Goal: Task Accomplishment & Management: Use online tool/utility

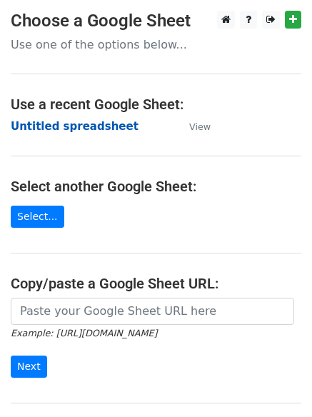
click at [79, 121] on strong "Untitled spreadsheet" at bounding box center [75, 126] width 128 height 13
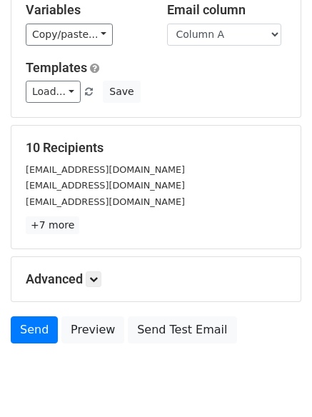
scroll to position [138, 0]
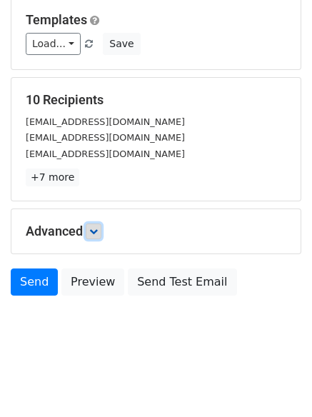
click at [94, 232] on icon at bounding box center [93, 231] width 9 height 9
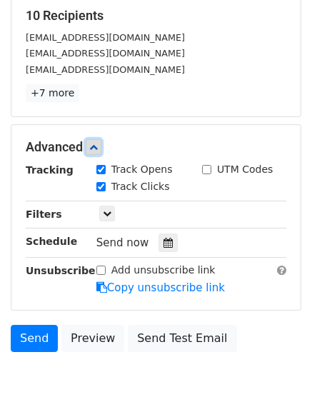
scroll to position [278, 0]
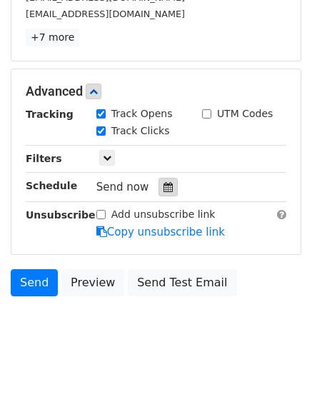
click at [166, 184] on icon at bounding box center [168, 187] width 9 height 10
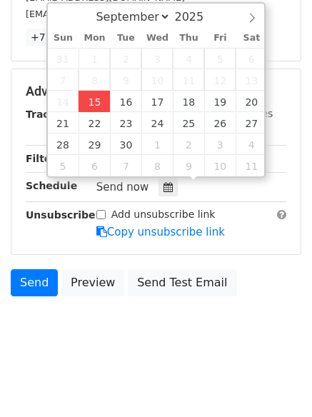
type input "2025-09-15 13:05"
type input "01"
type input "05"
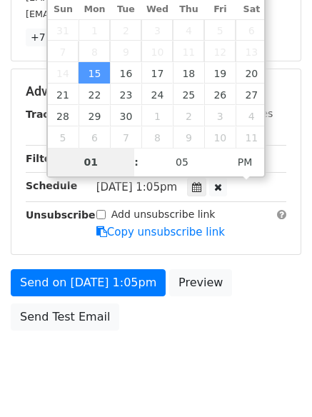
type input "4"
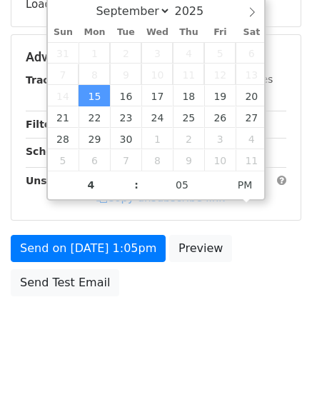
type input "2025-09-15 16:05"
click at [125, 352] on body "New Campaign Daily emails left: 50 Google Sheet: Untitled spreadsheet Variables…" at bounding box center [156, 58] width 312 height 605
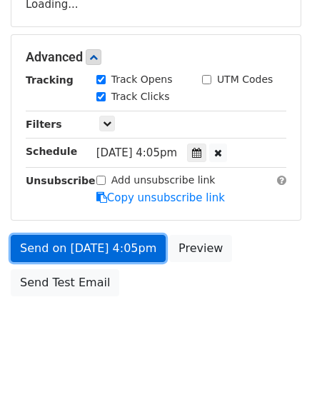
click at [131, 247] on link "Send on Sep 15 at 4:05pm" at bounding box center [88, 248] width 155 height 27
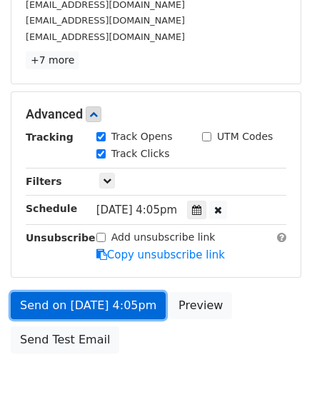
click at [114, 303] on link "Send on Sep 15 at 4:05pm" at bounding box center [88, 305] width 155 height 27
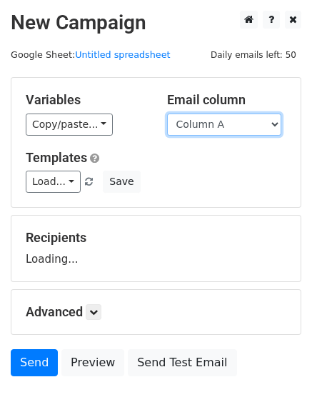
click at [229, 123] on select "Column A Column B Column C Column D Column E" at bounding box center [224, 125] width 114 height 22
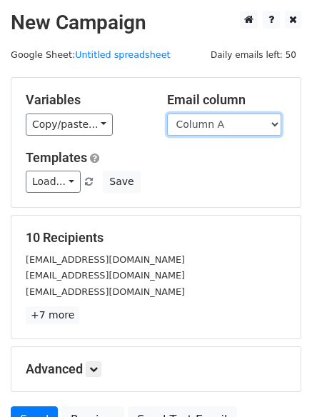
click at [227, 132] on select "Column A Column B Column C Column D Column E" at bounding box center [224, 125] width 114 height 22
select select "Column B"
click at [167, 114] on select "Column A Column B Column C Column D Column E" at bounding box center [224, 125] width 114 height 22
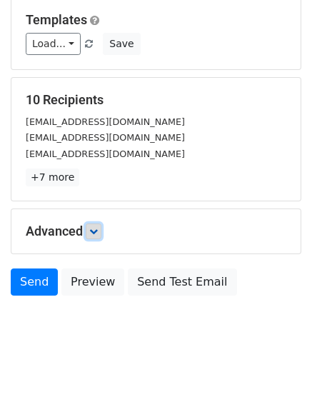
click at [91, 227] on link at bounding box center [94, 232] width 16 height 16
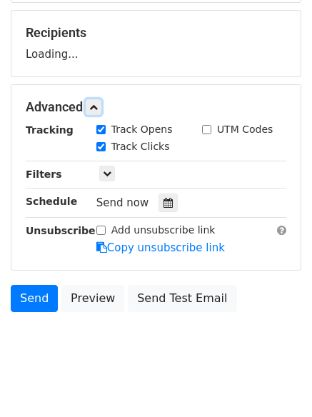
scroll to position [214, 0]
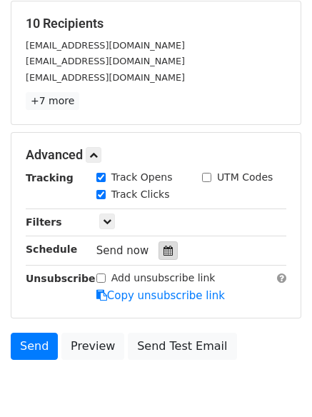
click at [156, 195] on label "Track Clicks" at bounding box center [140, 194] width 59 height 15
click at [106, 195] on input "Track Clicks" at bounding box center [100, 194] width 9 height 9
checkbox input "false"
click at [164, 250] on icon at bounding box center [168, 251] width 9 height 10
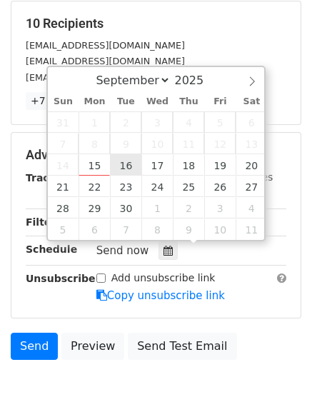
type input "2025-09-16 12:00"
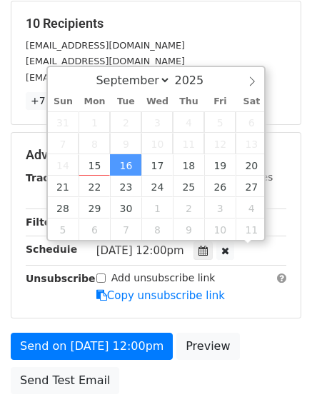
scroll to position [1, 0]
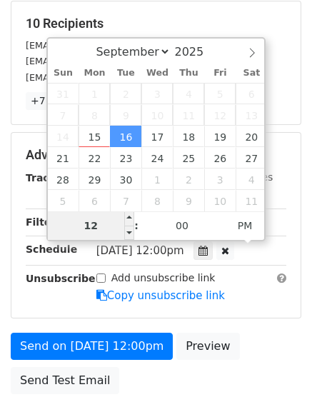
type input "5"
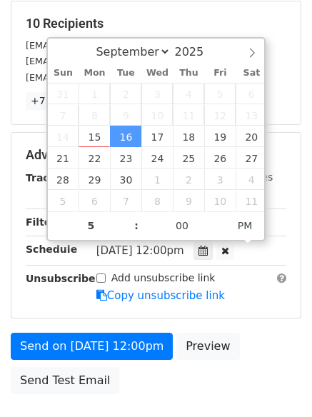
type input "2025-09-16 17:00"
click at [231, 298] on div "Add unsubscribe link Copy unsubscribe link" at bounding box center [192, 287] width 212 height 33
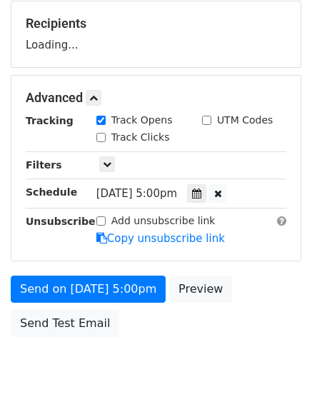
click at [109, 197] on span "Tue, Sep 16, 5:00pm" at bounding box center [136, 193] width 81 height 13
click at [114, 144] on div "Advanced Tracking Track Opens UTM Codes Track Clicks Filters Only include sprea…" at bounding box center [155, 168] width 289 height 185
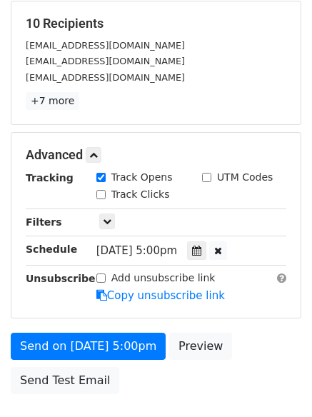
click at [121, 198] on label "Track Clicks" at bounding box center [140, 194] width 59 height 15
click at [106, 198] on input "Track Clicks" at bounding box center [100, 194] width 9 height 9
checkbox input "true"
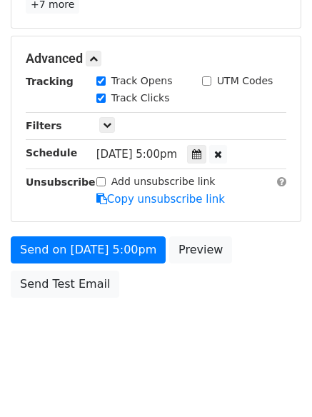
scroll to position [312, 0]
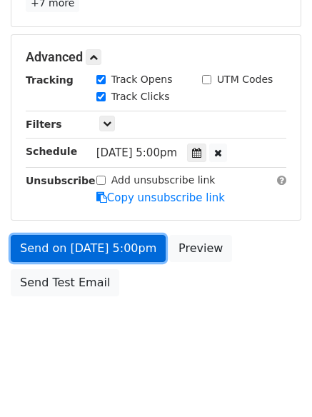
click at [134, 261] on link "Send on Sep 16 at 5:00pm" at bounding box center [88, 248] width 155 height 27
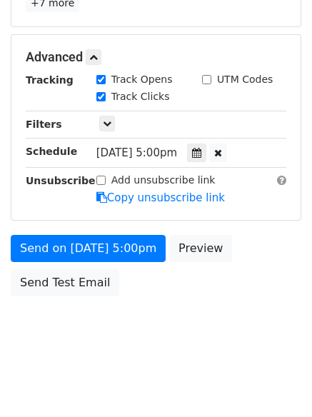
scroll to position [26, 0]
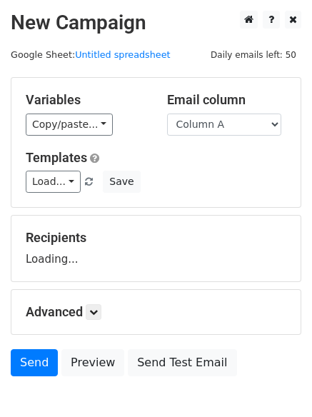
select select "Column C"
click at [167, 114] on select "Column A Column B Column C Column D Column E" at bounding box center [224, 125] width 114 height 22
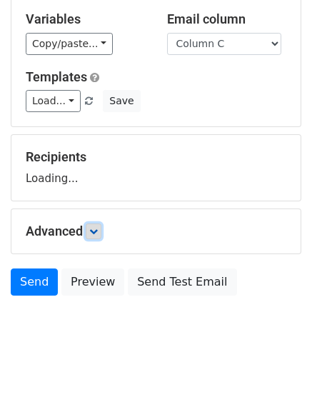
click at [99, 224] on link at bounding box center [94, 232] width 16 height 16
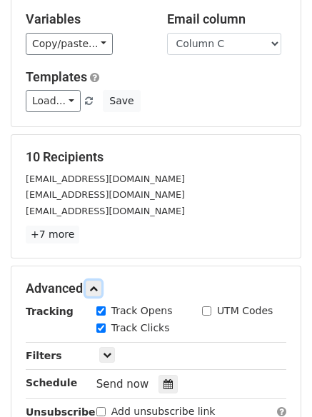
scroll to position [182, 0]
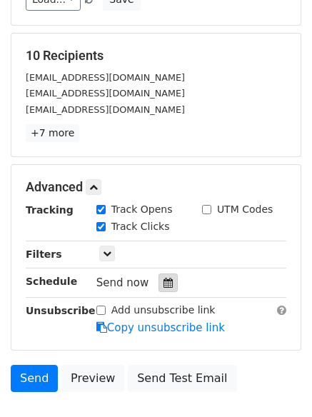
click at [163, 277] on div at bounding box center [168, 283] width 19 height 19
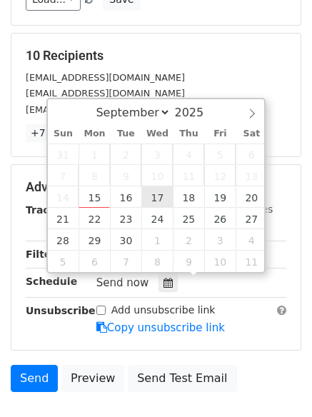
type input "[DATE] 12:00"
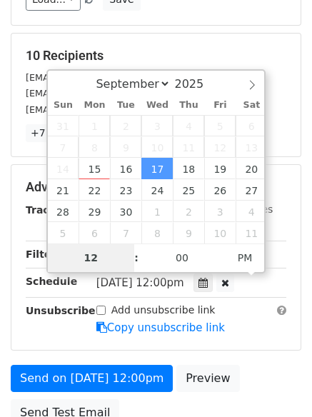
type input "6"
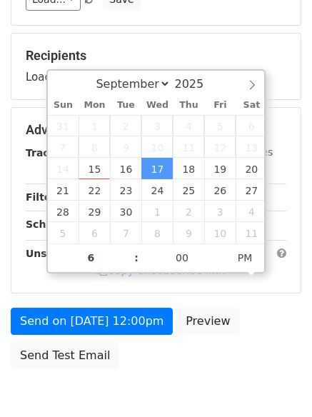
type input "[DATE] 18:00"
click at [156, 378] on body "New Campaign Daily emails left: 50 Google Sheet: Untitled spreadsheet Variables…" at bounding box center [156, 131] width 312 height 605
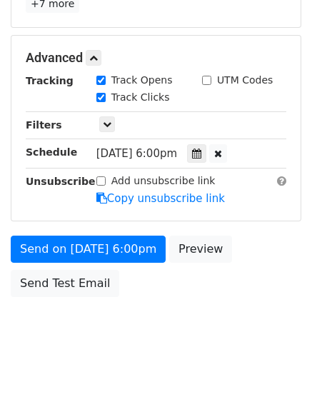
scroll to position [312, 0]
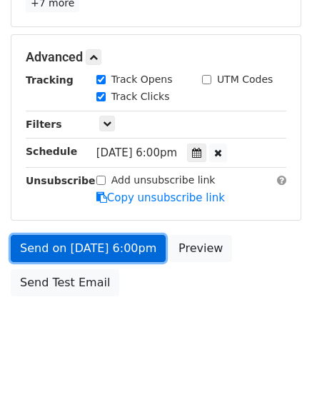
click at [142, 252] on link "Send on [DATE] 6:00pm" at bounding box center [88, 248] width 155 height 27
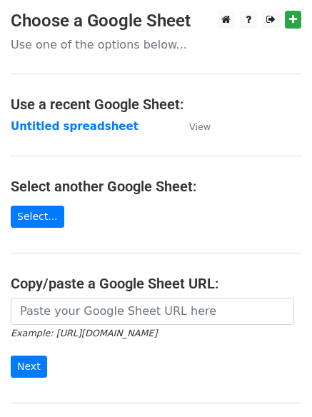
click at [109, 131] on strong "Untitled spreadsheet" at bounding box center [75, 126] width 128 height 13
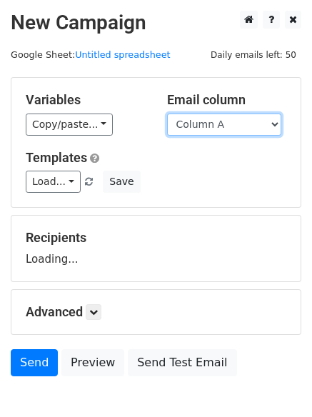
drag, startPoint x: 0, startPoint y: 0, endPoint x: 228, endPoint y: 122, distance: 258.6
click at [228, 122] on select "Column A Column B Column C Column D Column E" at bounding box center [224, 125] width 114 height 22
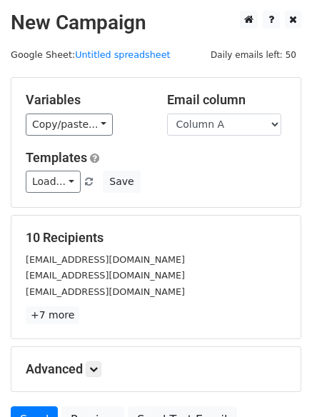
click at [223, 199] on div "Variables Copy/paste... {{Column A}} {{Column B}} {{Column C}} {{Column D}} {{C…" at bounding box center [155, 142] width 289 height 129
click at [241, 130] on select "Column A Column B Column C Column D Column E" at bounding box center [224, 125] width 114 height 22
select select "Column D"
click at [167, 114] on select "Column A Column B Column C Column D Column E" at bounding box center [224, 125] width 114 height 22
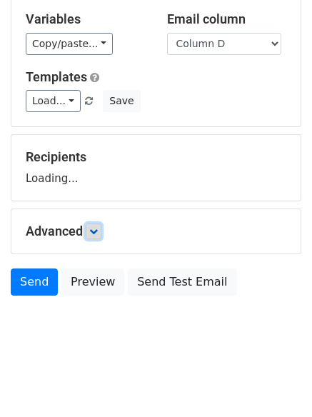
click at [94, 231] on icon at bounding box center [93, 231] width 9 height 9
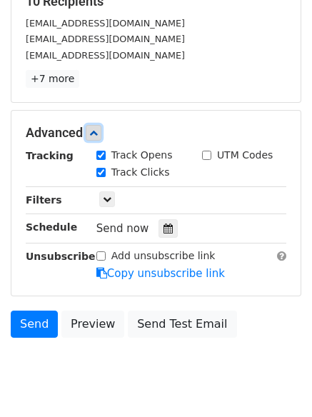
scroll to position [241, 0]
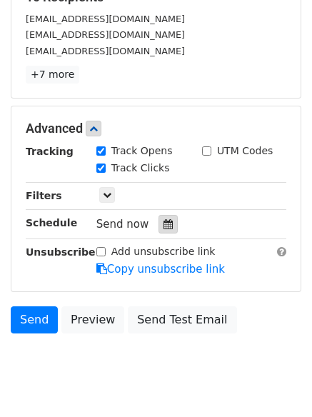
click at [167, 229] on div at bounding box center [168, 224] width 19 height 19
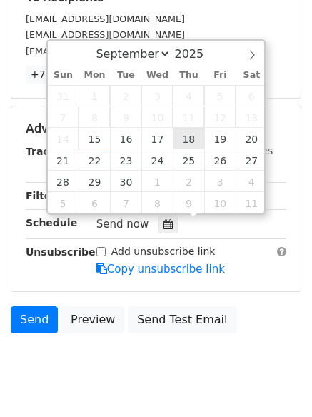
type input "2025-09-18 12:00"
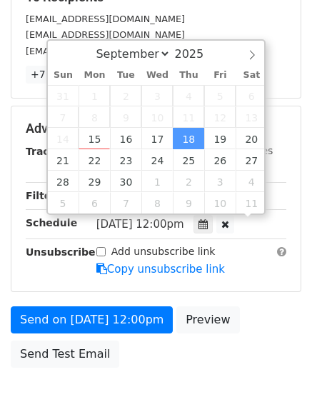
scroll to position [1, 0]
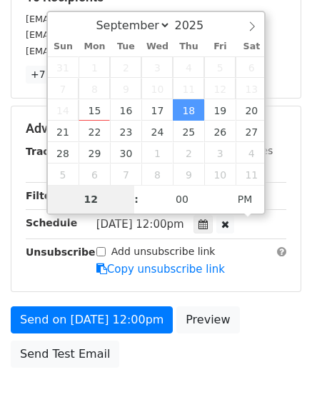
type input "7"
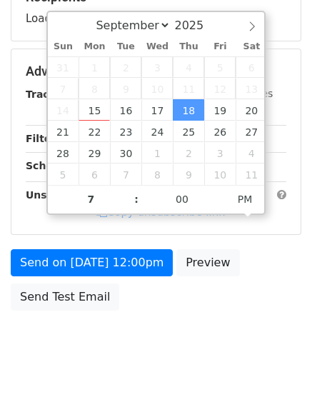
type input "2025-09-18 19:00"
click at [184, 329] on body "New Campaign Daily emails left: 50 Google Sheet: Untitled spreadsheet Variables…" at bounding box center [156, 72] width 312 height 605
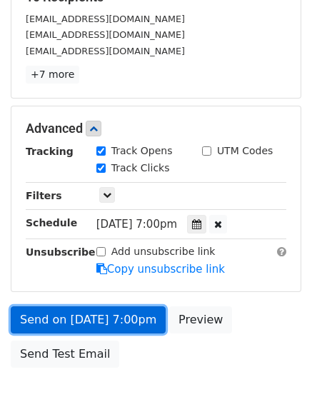
click at [135, 321] on link "Send on Sep 18 at 7:00pm" at bounding box center [88, 320] width 155 height 27
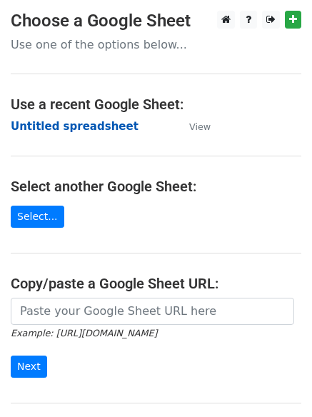
click at [99, 126] on strong "Untitled spreadsheet" at bounding box center [75, 126] width 128 height 13
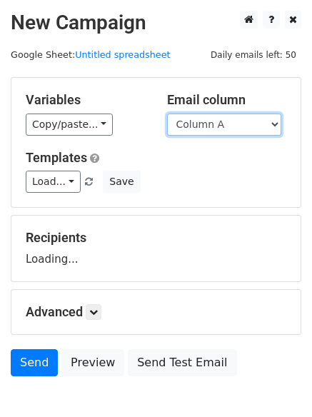
drag, startPoint x: 232, startPoint y: 124, endPoint x: 225, endPoint y: 132, distance: 11.2
click at [232, 124] on select "Column A Column B Column C Column D Column E" at bounding box center [224, 125] width 114 height 22
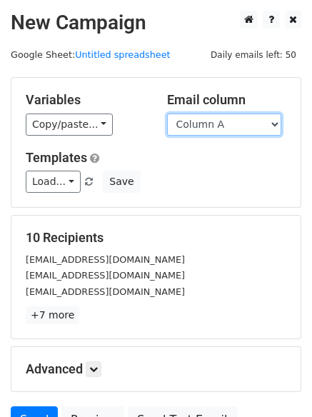
click at [220, 126] on select "Column A Column B Column C Column D Column E" at bounding box center [224, 125] width 114 height 22
select select "Column E"
click at [167, 114] on select "Column A Column B Column C Column D Column E" at bounding box center [224, 125] width 114 height 22
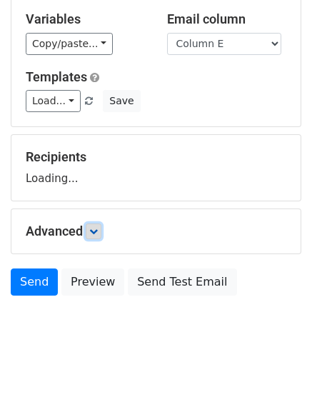
click at [91, 229] on link at bounding box center [94, 232] width 16 height 16
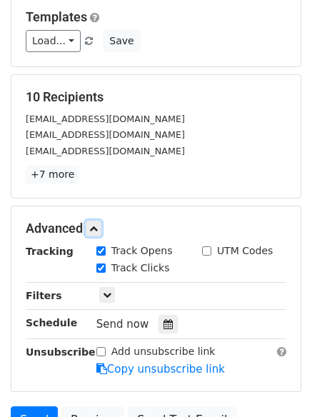
scroll to position [198, 0]
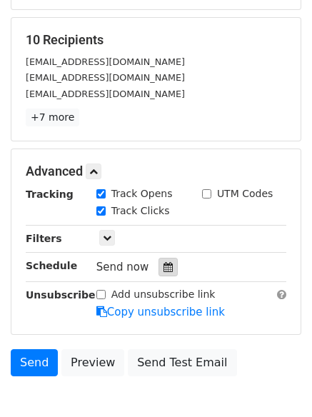
click at [161, 274] on div at bounding box center [168, 267] width 19 height 19
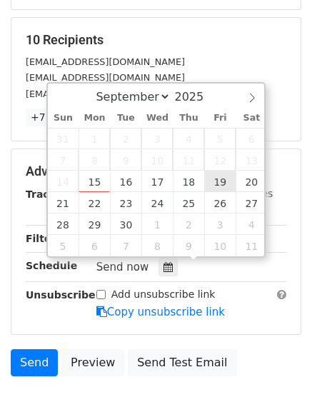
type input "[DATE] 12:00"
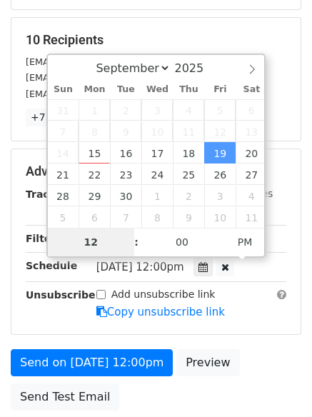
type input "8"
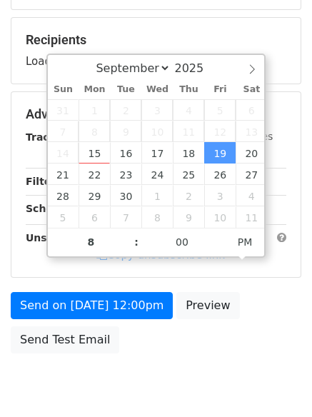
type input "[DATE] 20:00"
click at [194, 336] on div "Send on [DATE] 12:00pm Preview Send Test Email" at bounding box center [156, 326] width 312 height 69
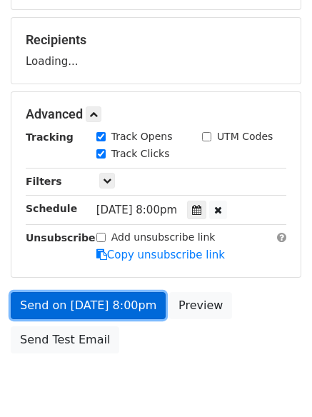
click at [141, 309] on link "Send on [DATE] 8:00pm" at bounding box center [88, 305] width 155 height 27
